Goal: Check status: Check status

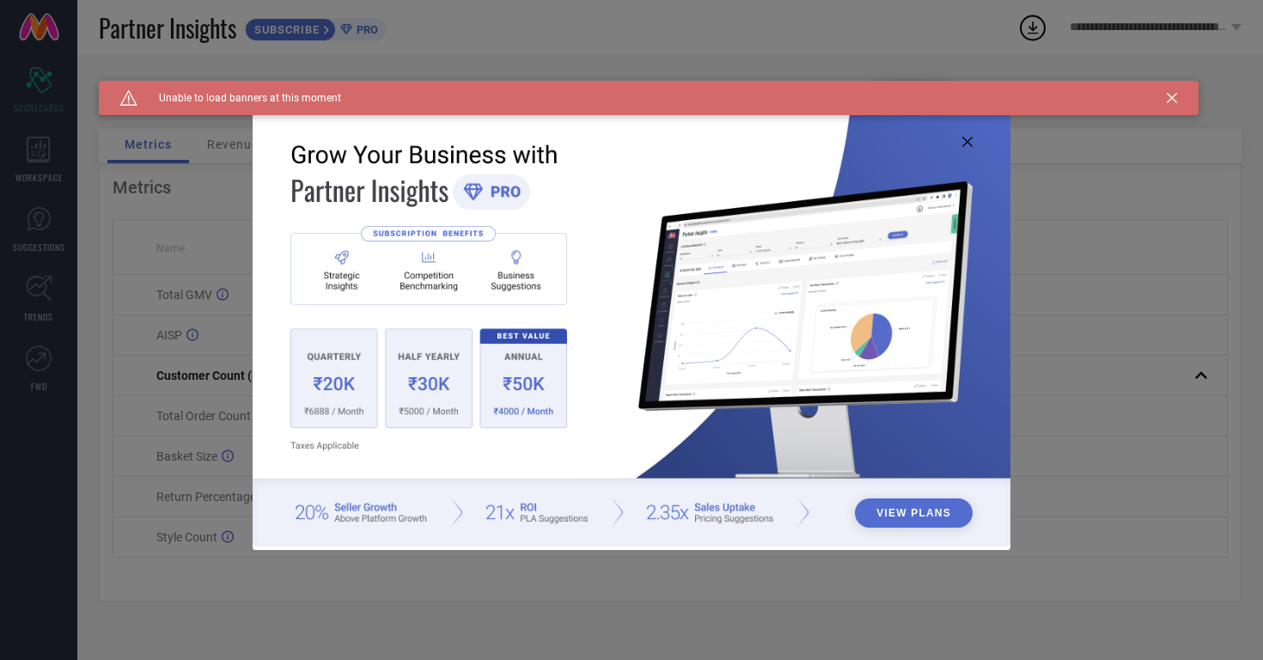
click at [956, 145] on img at bounding box center [632, 328] width 758 height 436
click at [970, 137] on icon at bounding box center [967, 142] width 10 height 10
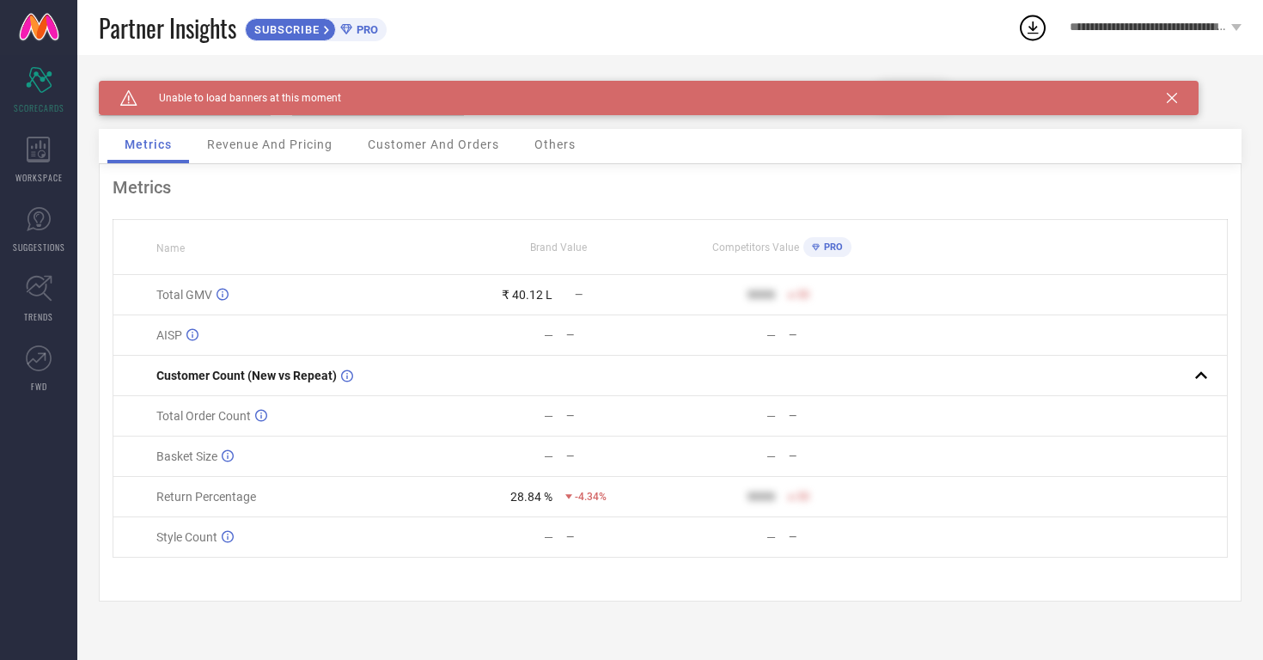
click at [1173, 96] on icon at bounding box center [1172, 98] width 10 height 10
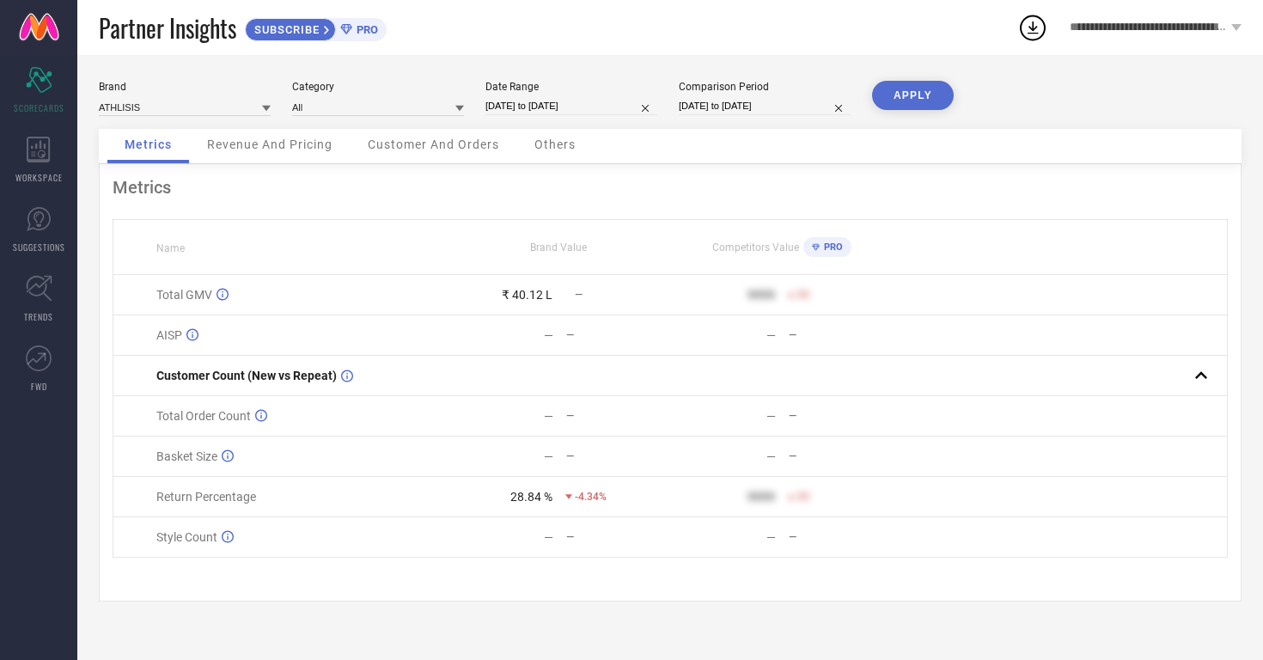
click at [608, 101] on input "[DATE] to [DATE]" at bounding box center [571, 106] width 172 height 18
select select "8"
select select "2025"
select select "9"
select select "2025"
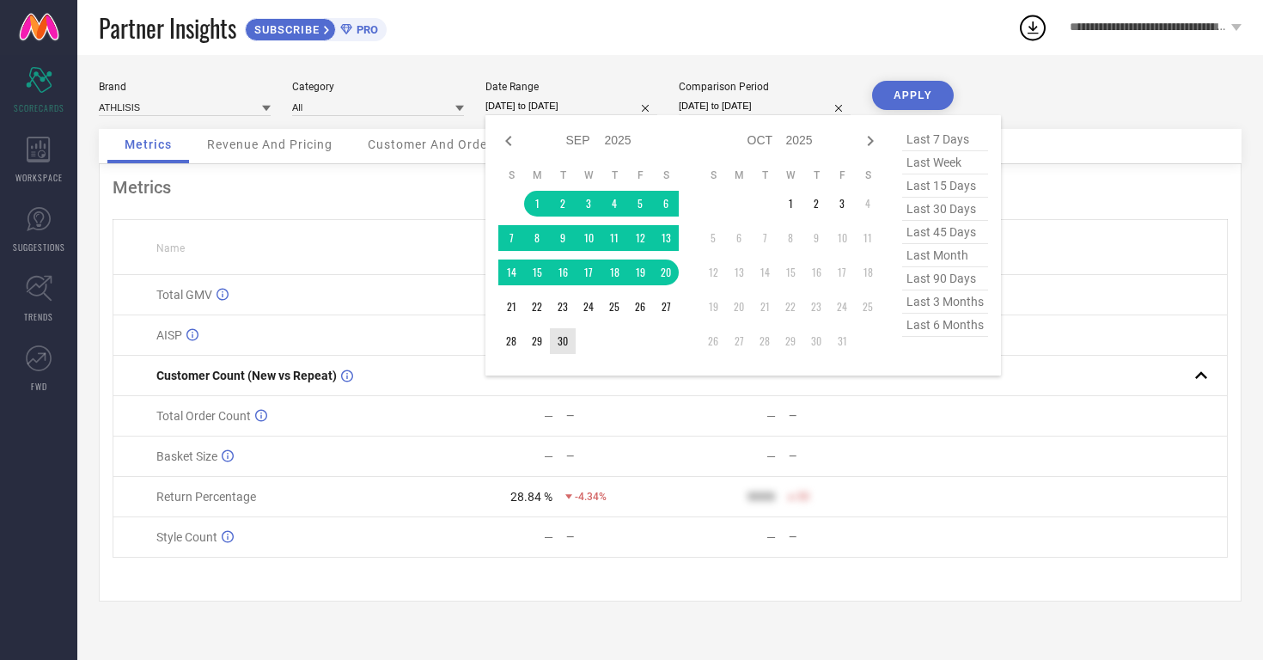
click at [568, 334] on td "30" at bounding box center [563, 341] width 26 height 26
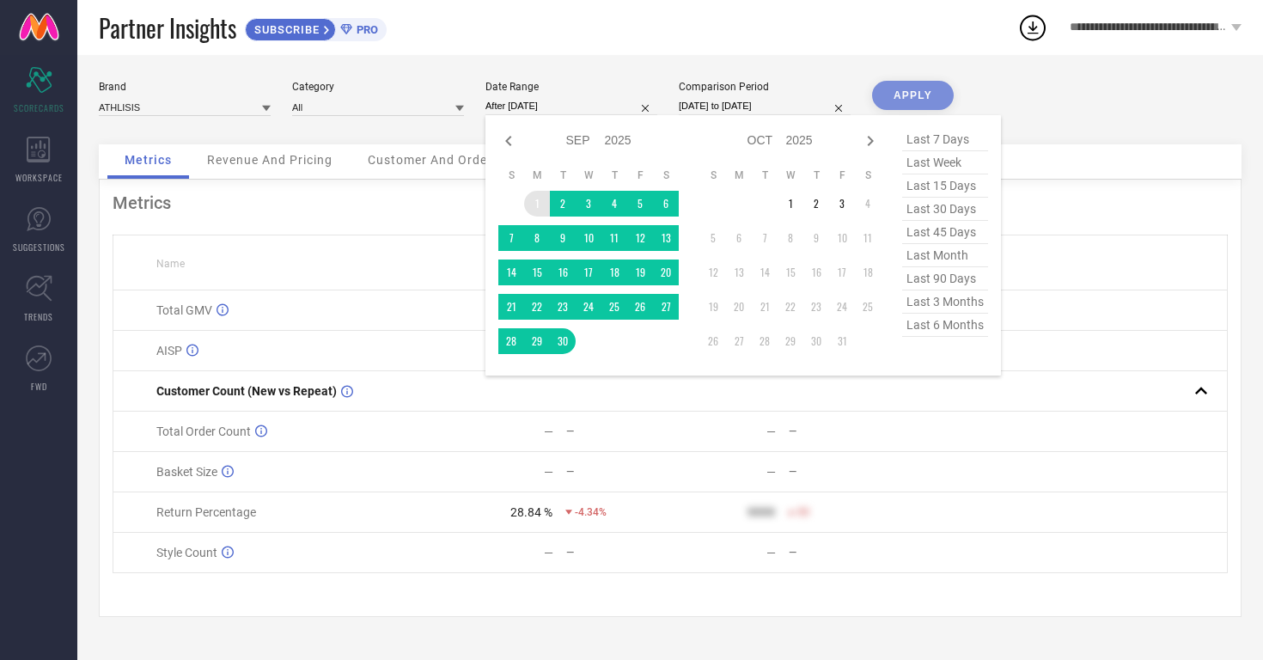
type input "[DATE] to [DATE]"
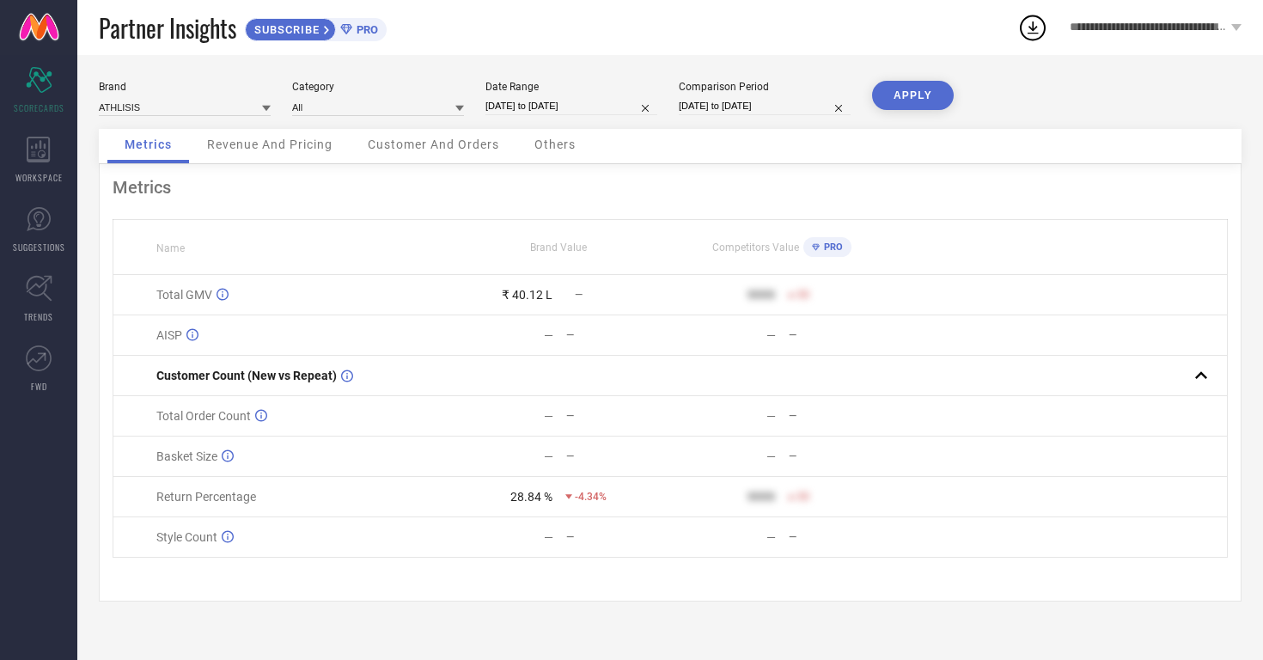
click at [910, 97] on button "APPLY" at bounding box center [913, 95] width 82 height 29
click at [615, 113] on input "[DATE] to [DATE]" at bounding box center [571, 106] width 172 height 18
select select "8"
select select "2025"
select select "9"
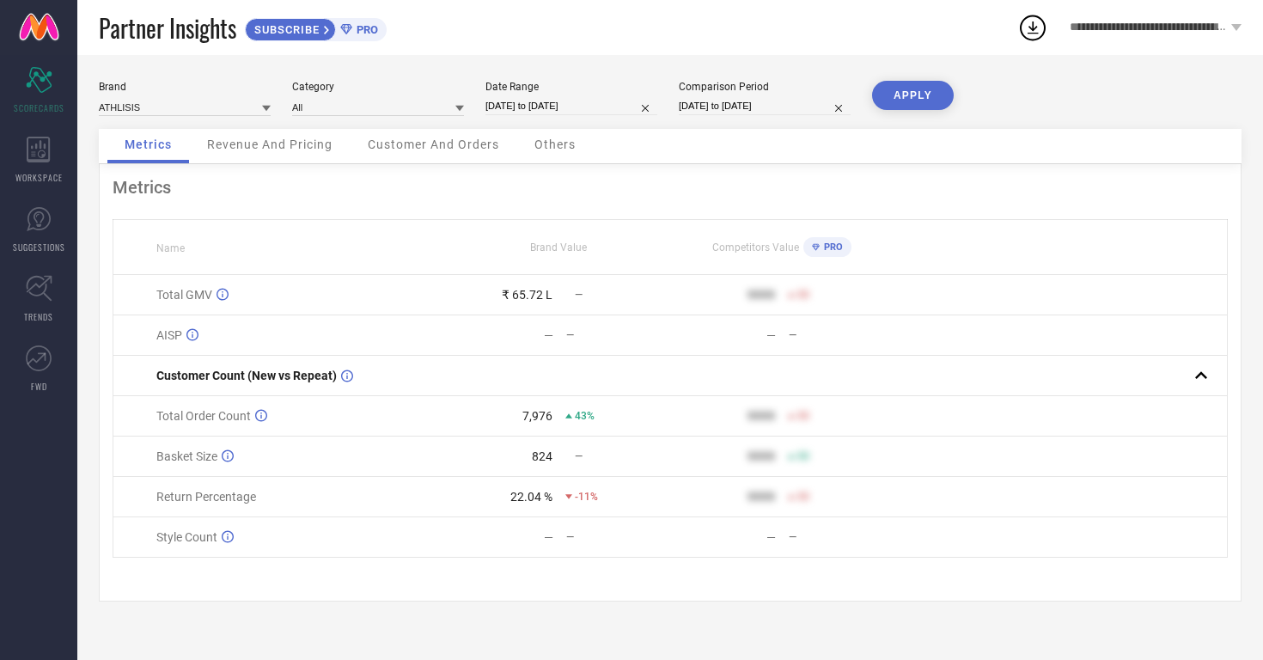
select select "2025"
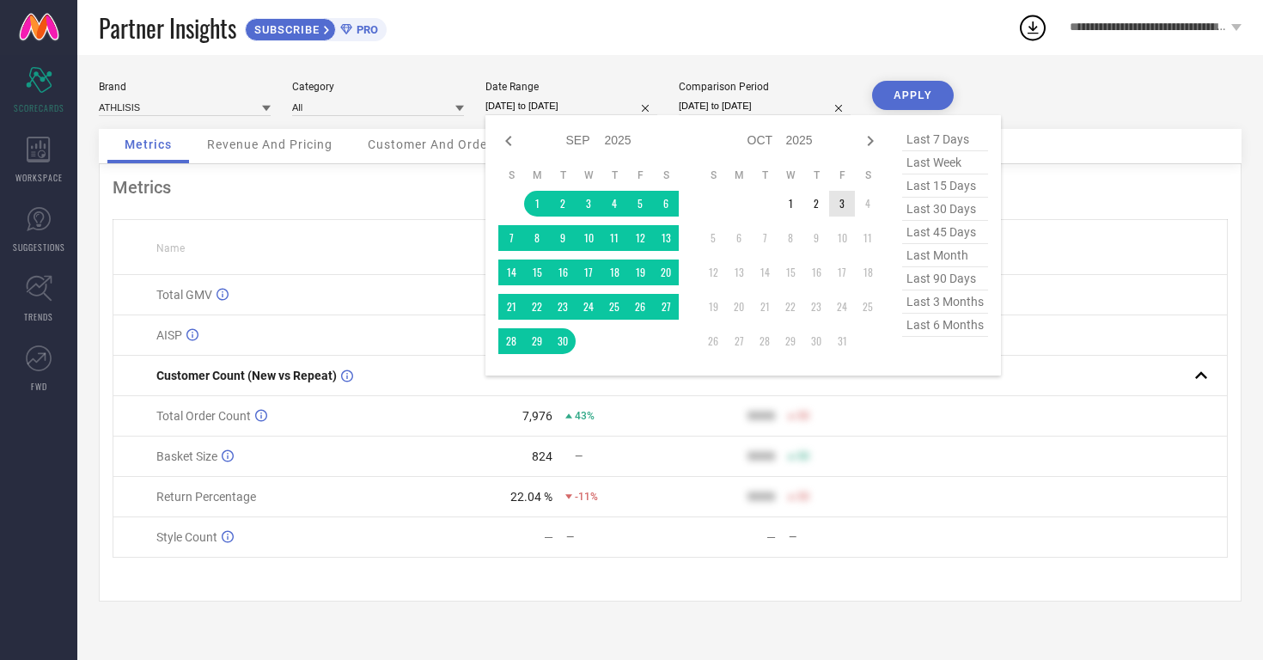
click at [848, 202] on td "3" at bounding box center [842, 204] width 26 height 26
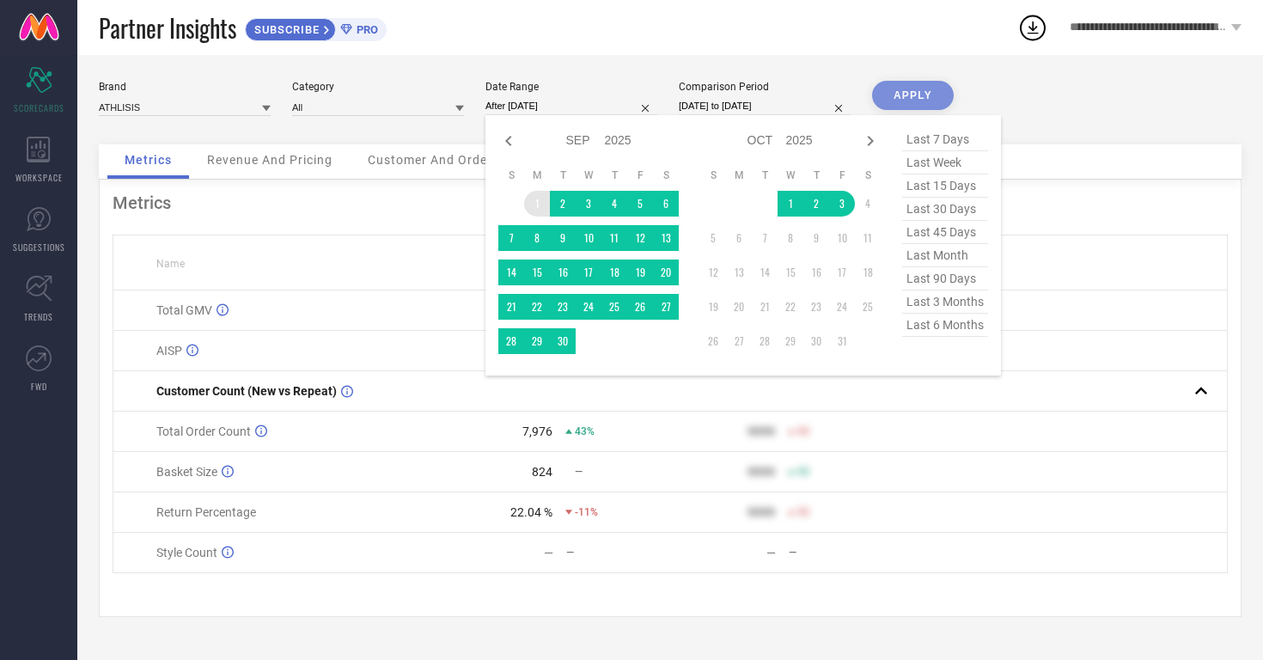
type input "[DATE] to [DATE]"
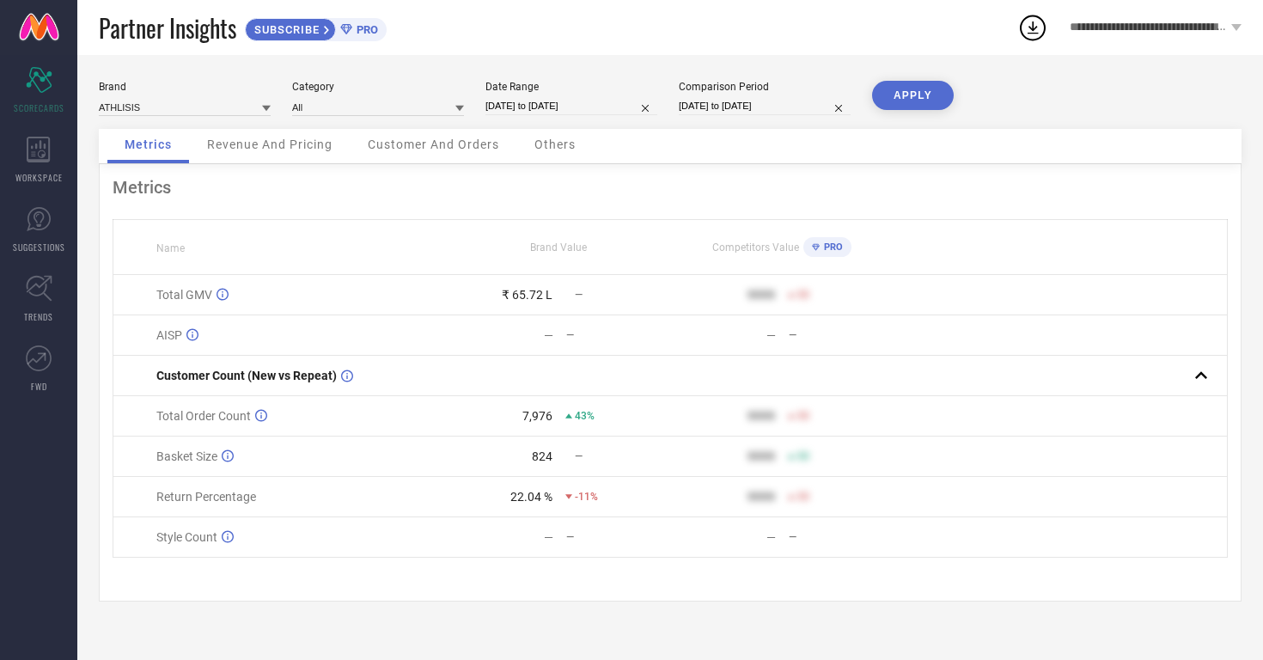
click at [891, 101] on button "APPLY" at bounding box center [913, 95] width 82 height 29
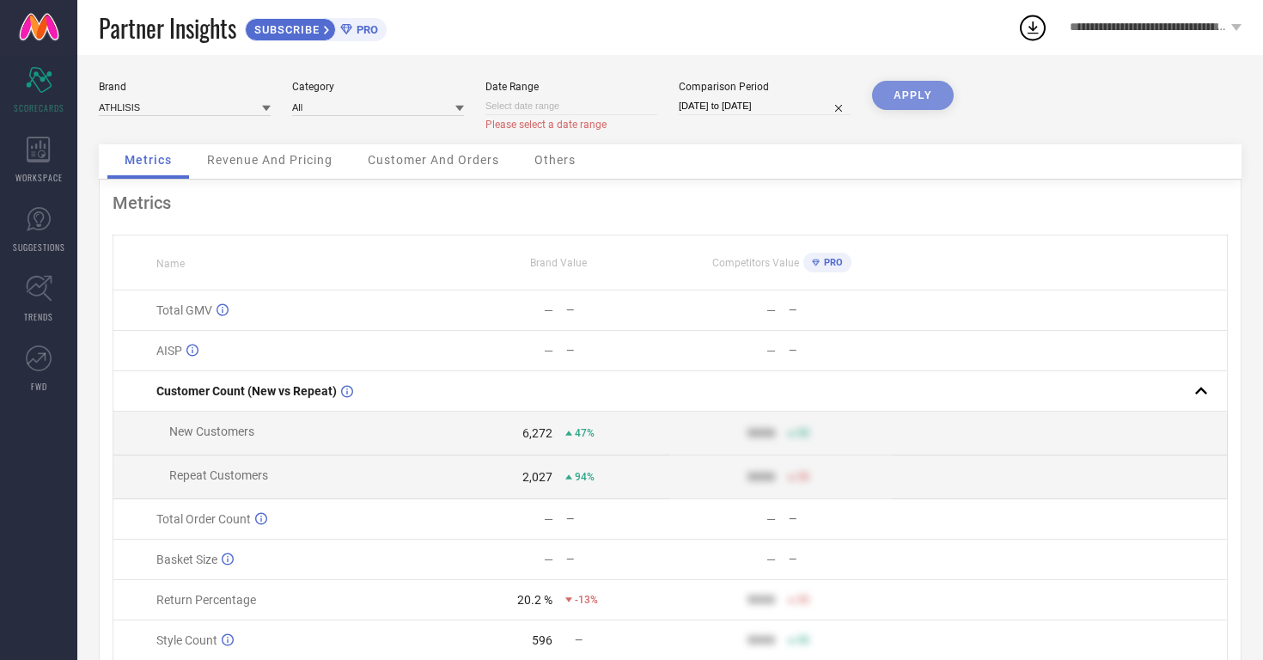
click at [594, 102] on input at bounding box center [571, 106] width 172 height 18
select select "9"
select select "2025"
select select "10"
select select "2025"
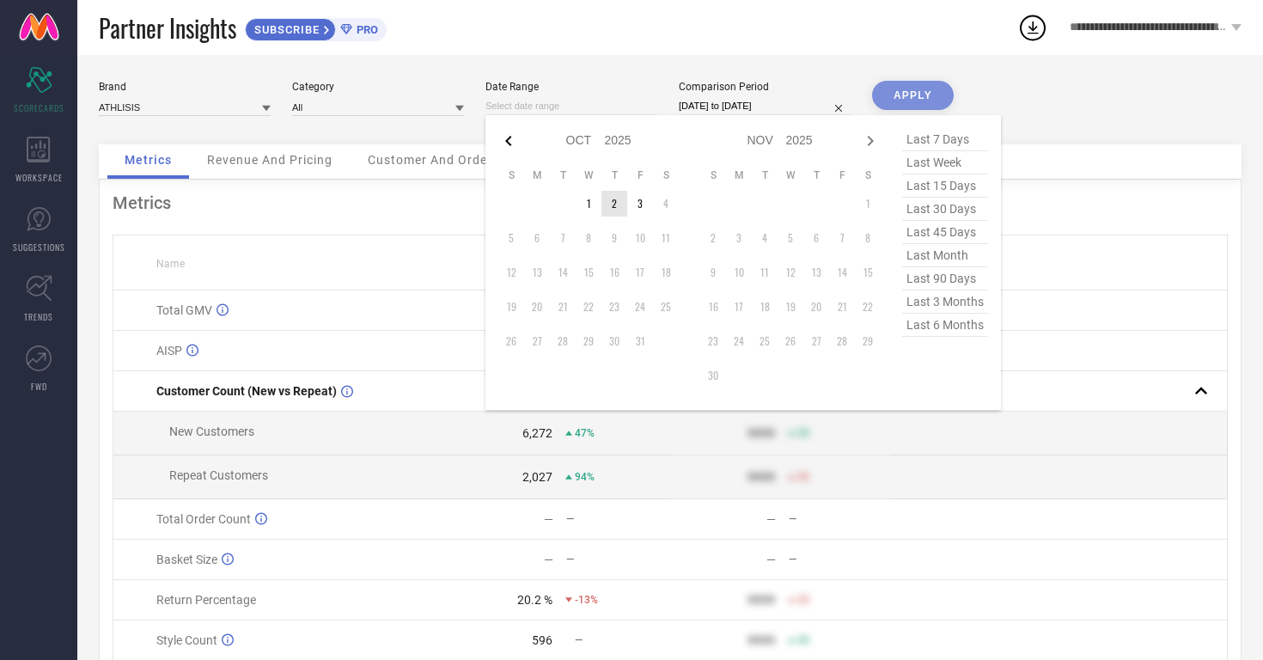
click at [515, 145] on icon at bounding box center [508, 141] width 21 height 21
select select "8"
select select "2025"
select select "9"
select select "2025"
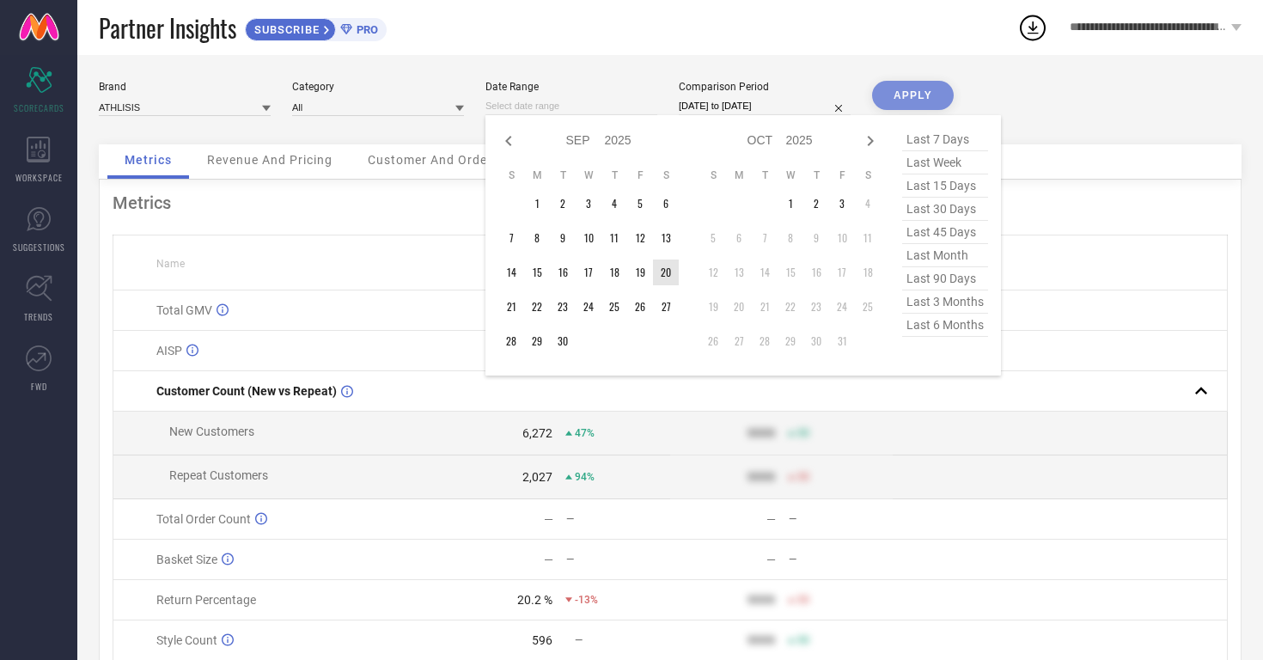
click at [659, 274] on td "20" at bounding box center [666, 272] width 26 height 26
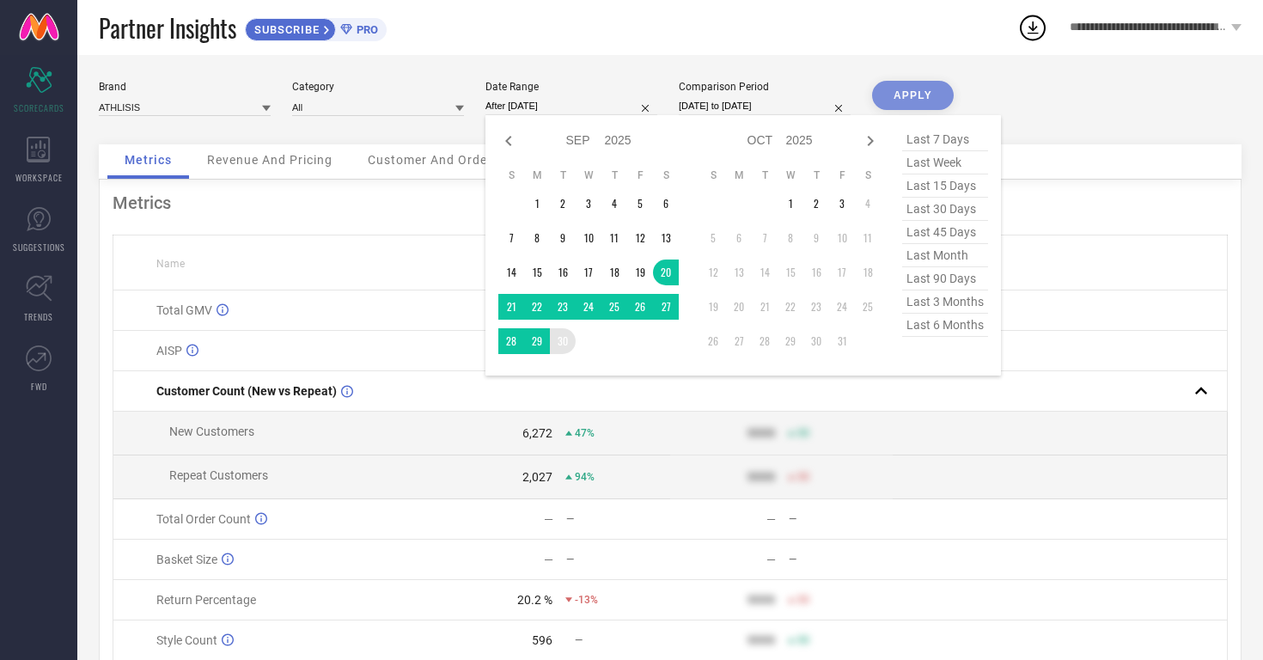
type input "[DATE] to [DATE]"
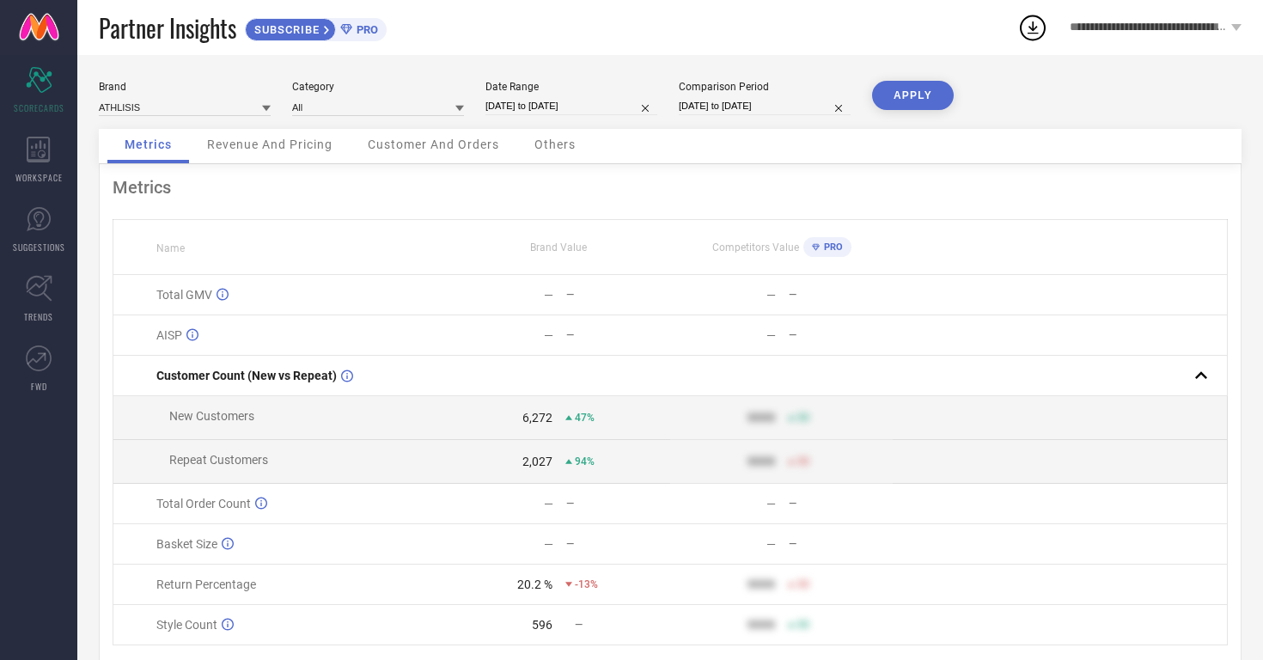
click at [910, 101] on button "APPLY" at bounding box center [913, 95] width 82 height 29
